Goal: Task Accomplishment & Management: Manage account settings

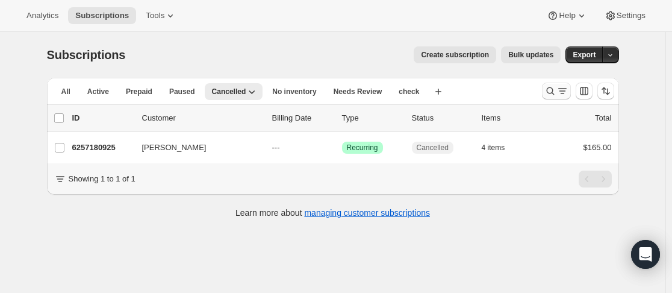
click at [553, 87] on icon "Search and filter results" at bounding box center [551, 91] width 12 height 12
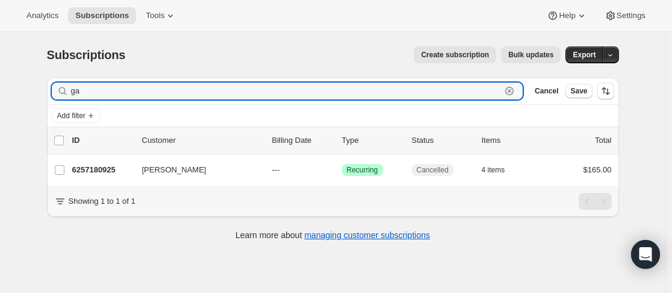
type input "g"
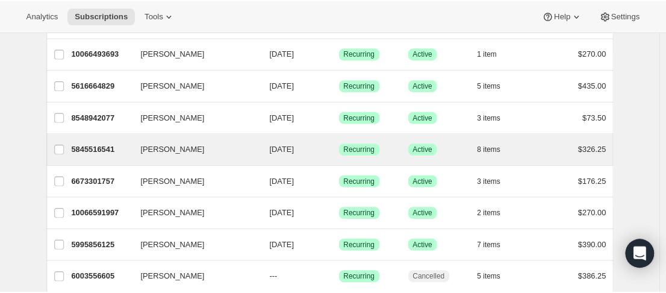
scroll to position [181, 0]
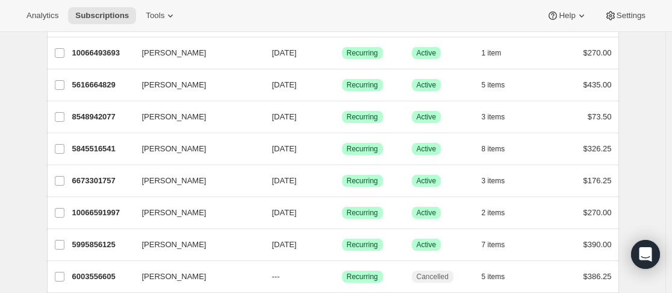
type input "[PERSON_NAME]"
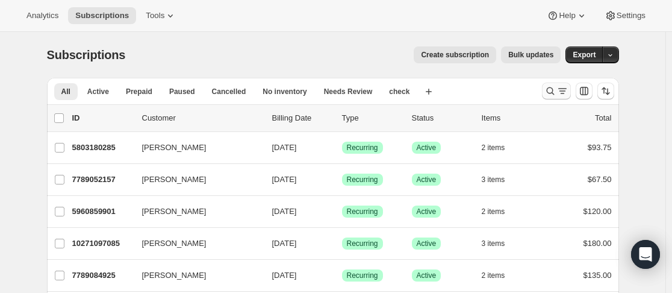
click at [554, 93] on icon "Search and filter results" at bounding box center [551, 91] width 8 height 8
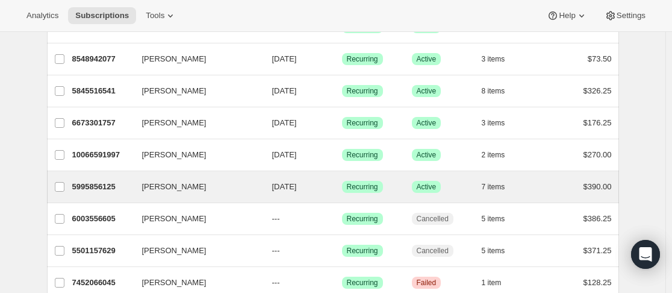
scroll to position [241, 0]
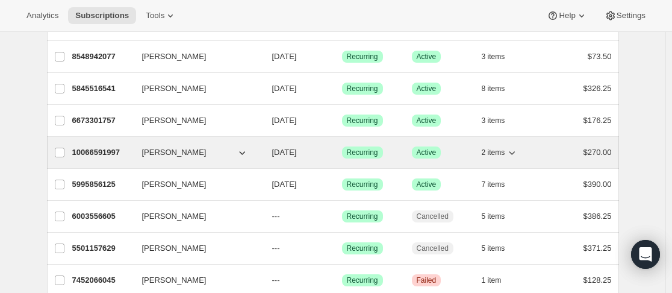
type input "[PERSON_NAME]"
click at [140, 155] on div "10066591997 [PERSON_NAME] [DATE] Success Recurring Success Active 2 items $270.…" at bounding box center [342, 152] width 540 height 17
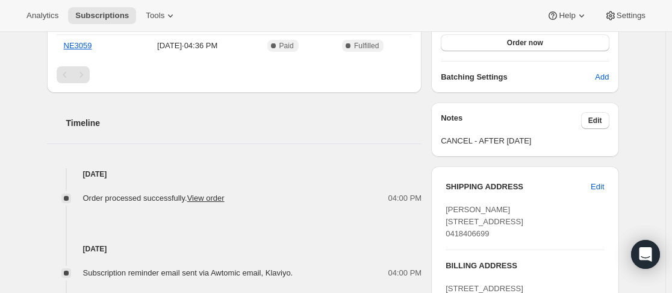
scroll to position [422, 0]
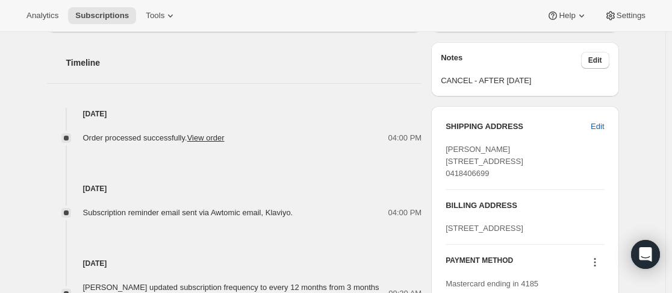
drag, startPoint x: 445, startPoint y: 163, endPoint x: 528, endPoint y: 171, distance: 82.9
click at [528, 171] on div "SHIPPING ADDRESS Edit [PERSON_NAME][GEOGRAPHIC_DATA][STREET_ADDRESS] BILLING AD…" at bounding box center [524, 211] width 187 height 210
copy span "[STREET_ADDRESS]"
click at [553, 178] on div "[PERSON_NAME] [STREET_ADDRESS] 0418406699" at bounding box center [525, 161] width 158 height 36
drag, startPoint x: 446, startPoint y: 199, endPoint x: 492, endPoint y: 199, distance: 46.4
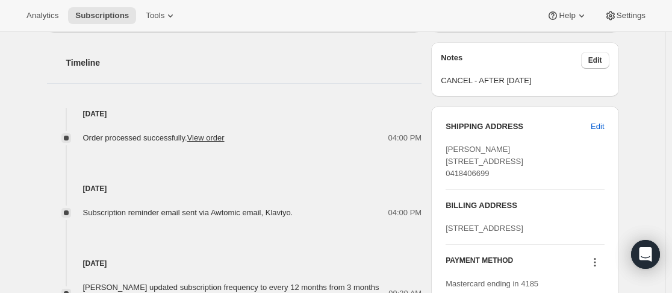
click at [493, 199] on div "SHIPPING ADDRESS Edit [PERSON_NAME][GEOGRAPHIC_DATA][STREET_ADDRESS] BILLING AD…" at bounding box center [524, 211] width 187 height 210
copy span "0418406699"
